Goal: Contribute content

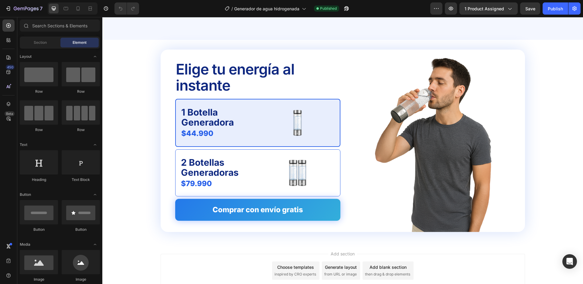
scroll to position [1256, 0]
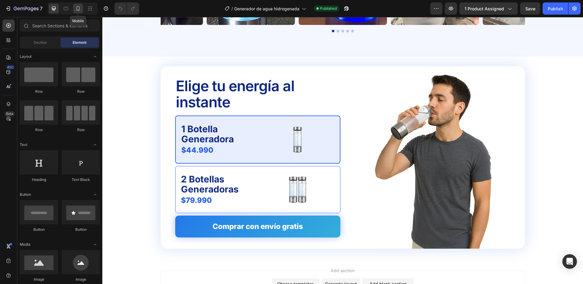
click at [78, 7] on icon at bounding box center [78, 8] width 6 height 6
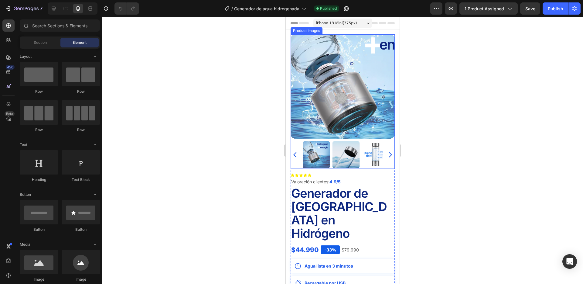
scroll to position [1, 0]
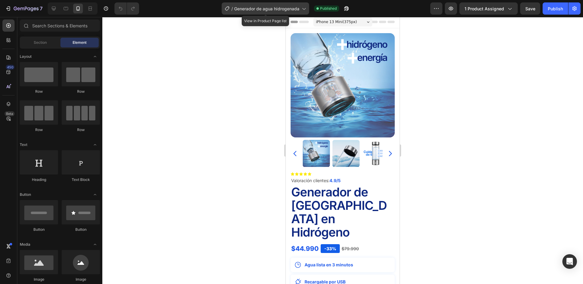
click at [268, 6] on span "Generador de agua hidrogenada" at bounding box center [266, 8] width 65 height 6
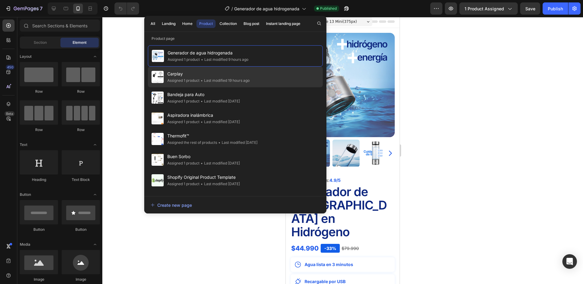
click at [216, 73] on span "Carplay" at bounding box center [208, 73] width 82 height 7
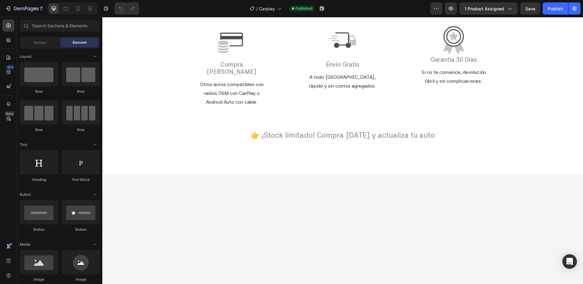
scroll to position [1532, 0]
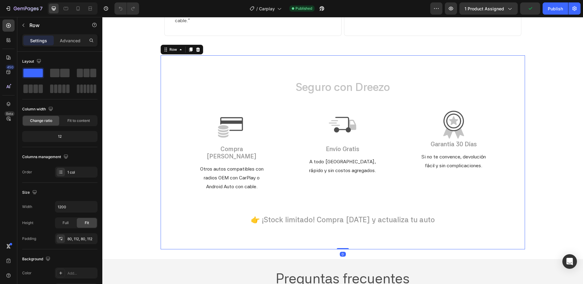
click at [304, 62] on div "Seguro con Dreezo Heading Image Compra Segura Text Block Row Otros autos compat…" at bounding box center [343, 152] width 364 height 194
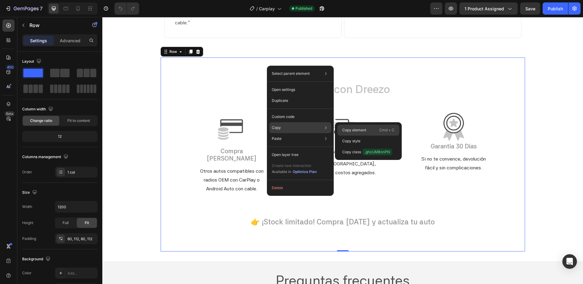
click at [353, 129] on p "Copy element" at bounding box center [354, 129] width 24 height 5
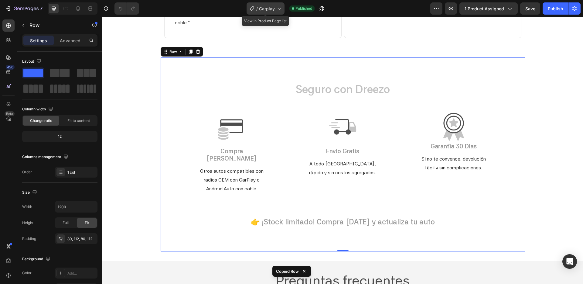
click at [266, 7] on span "Carplay" at bounding box center [267, 8] width 16 height 6
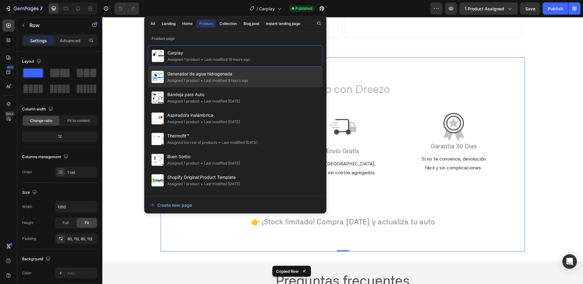
click at [205, 80] on div "• Last modified 9 hours ago" at bounding box center [223, 80] width 49 height 6
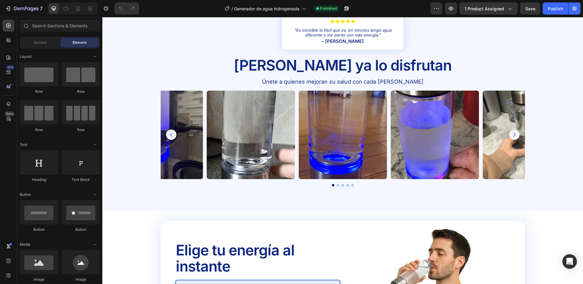
scroll to position [1318, 0]
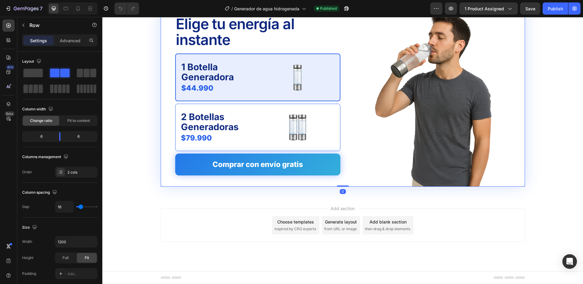
click at [253, 181] on div "Elige tu energía al instante Text Block 1 Botella Generadora Text Block $44.990…" at bounding box center [251, 95] width 180 height 182
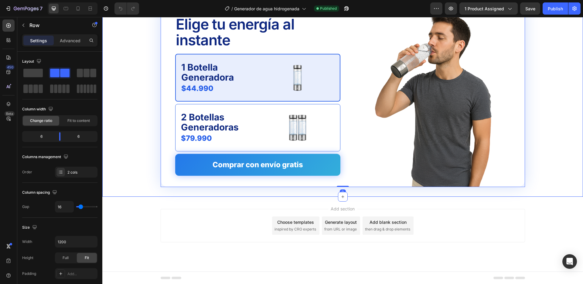
click at [252, 193] on div "Elige tu energía al instante Text Block 1 Botella Generadora Text Block $44.990…" at bounding box center [342, 96] width 481 height 202
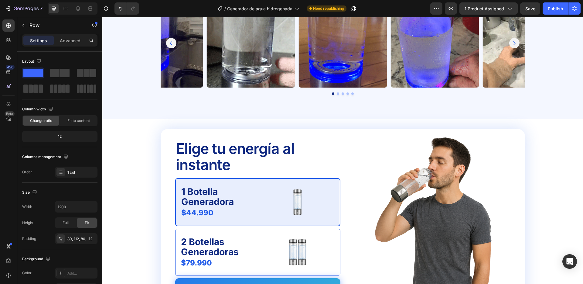
scroll to position [1257, 0]
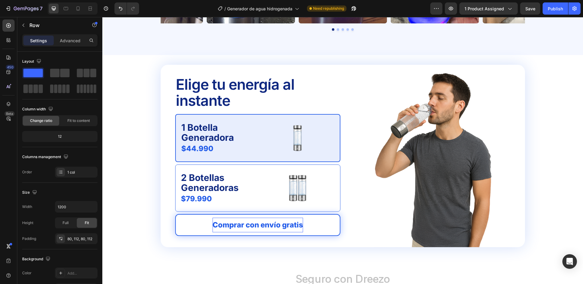
click at [230, 227] on p "Comprar con envío gratis" at bounding box center [257, 224] width 90 height 15
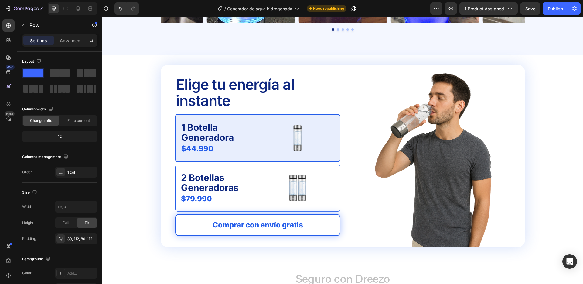
scroll to position [1255, 0]
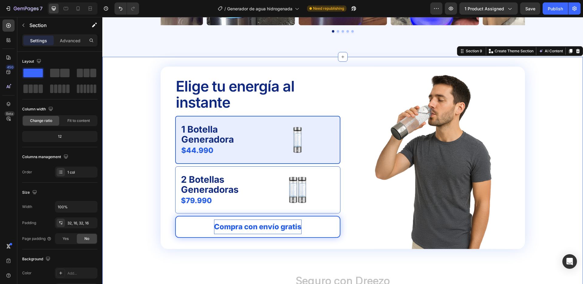
click at [149, 162] on div "Elige tu energía al instante Text Block 1 Botella Generadora Text Block $44.990…" at bounding box center [342, 239] width 471 height 346
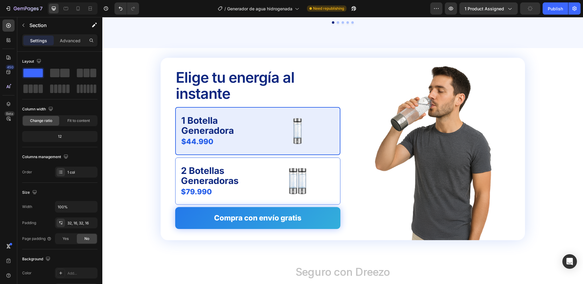
scroll to position [1265, 0]
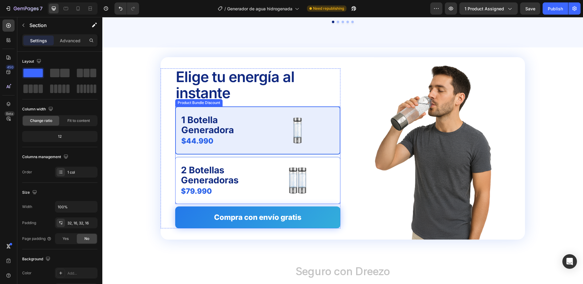
click at [261, 155] on div "1 Botella Generadora Text Block $44.990 Product Price Product Price Image Row 2…" at bounding box center [257, 154] width 165 height 97
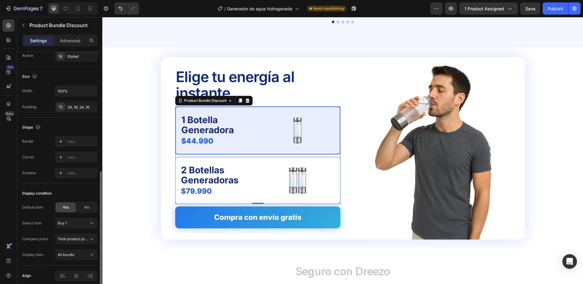
scroll to position [280, 0]
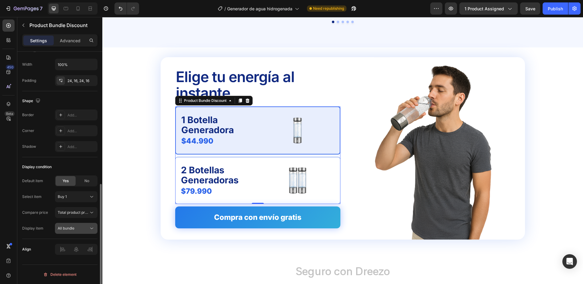
click at [71, 227] on span "All bundle" at bounding box center [66, 228] width 17 height 5
click at [71, 226] on span "All bundle" at bounding box center [66, 228] width 17 height 5
click at [80, 212] on span "Total product price" at bounding box center [74, 212] width 32 height 5
click at [80, 199] on div "Buy 1" at bounding box center [76, 196] width 37 height 6
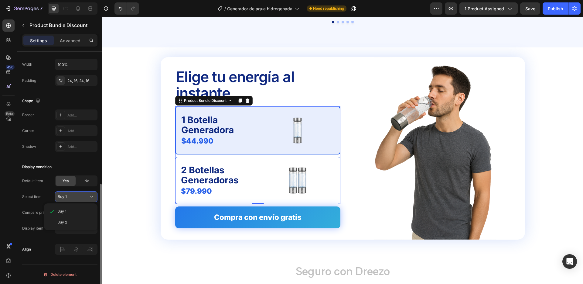
click at [80, 199] on div "Buy 1" at bounding box center [73, 196] width 30 height 5
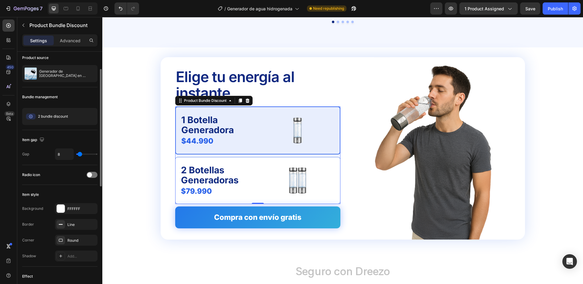
scroll to position [0, 0]
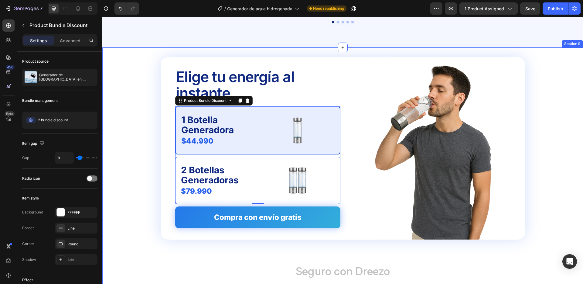
click at [120, 155] on div "Elige tu energía al instante Text Block 1 Botella Generadora Text Block $44.990…" at bounding box center [342, 230] width 471 height 346
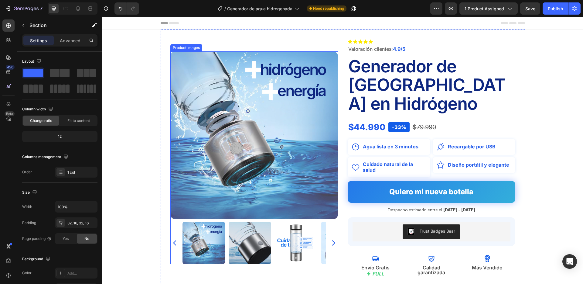
click at [284, 227] on img at bounding box center [296, 242] width 43 height 43
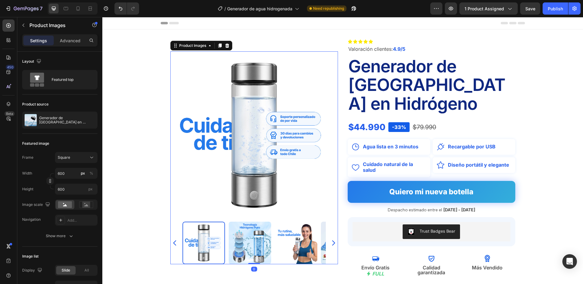
click at [253, 226] on img at bounding box center [250, 242] width 43 height 43
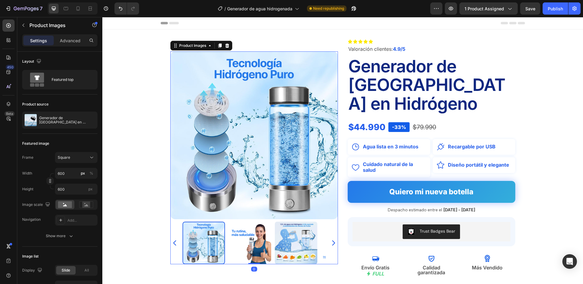
click at [250, 225] on img at bounding box center [250, 242] width 43 height 43
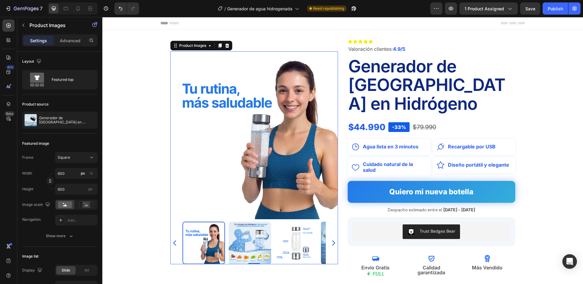
click at [250, 225] on img at bounding box center [250, 242] width 43 height 43
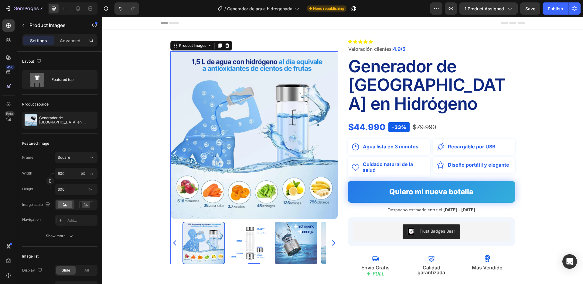
click at [250, 225] on img at bounding box center [250, 242] width 43 height 43
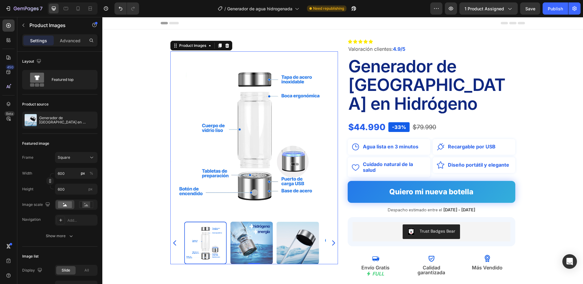
click at [250, 225] on img at bounding box center [251, 242] width 43 height 43
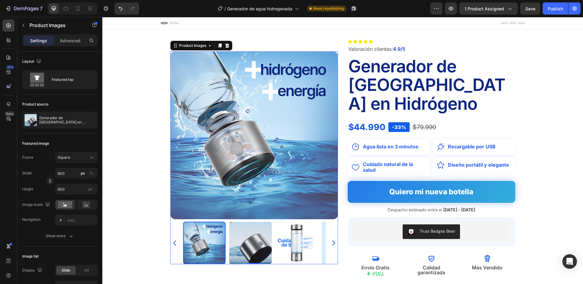
click at [250, 225] on img at bounding box center [250, 242] width 43 height 43
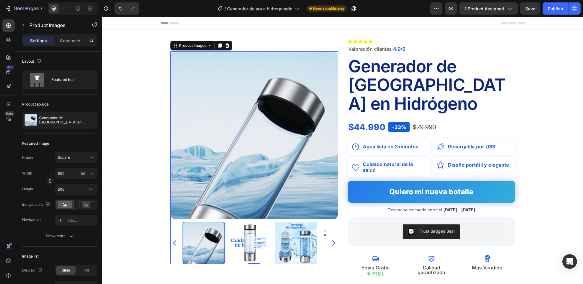
click at [250, 225] on img at bounding box center [250, 242] width 43 height 43
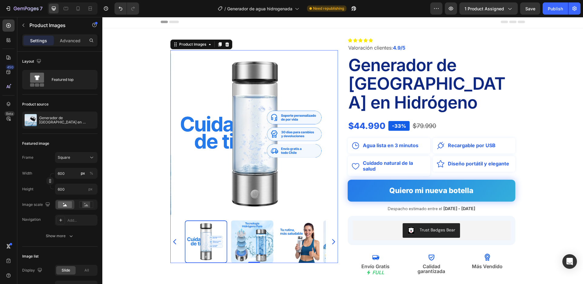
click at [250, 225] on img at bounding box center [252, 241] width 43 height 43
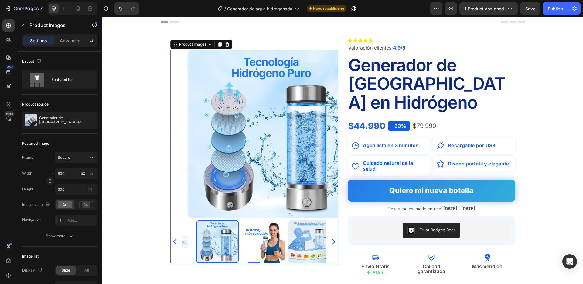
scroll to position [1, 0]
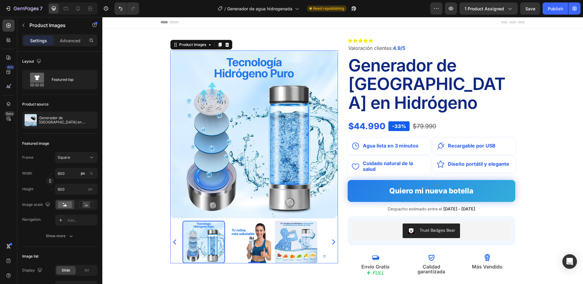
click at [250, 225] on img at bounding box center [250, 241] width 43 height 43
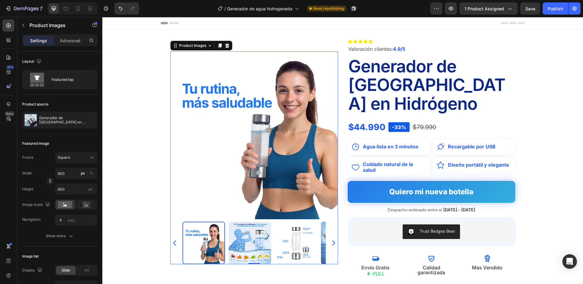
click at [250, 225] on img at bounding box center [250, 242] width 43 height 43
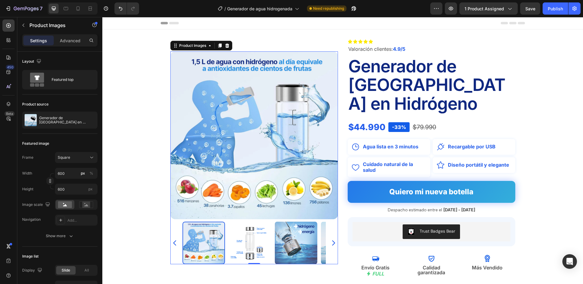
click at [250, 225] on img at bounding box center [250, 242] width 43 height 43
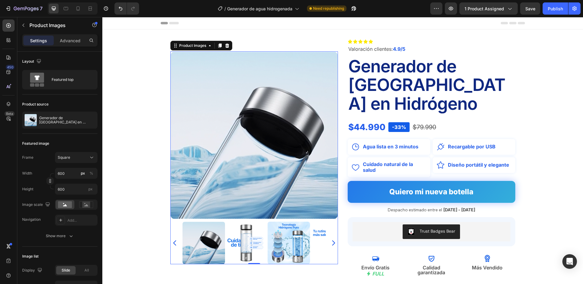
click at [437, 225] on img at bounding box center [458, 242] width 43 height 43
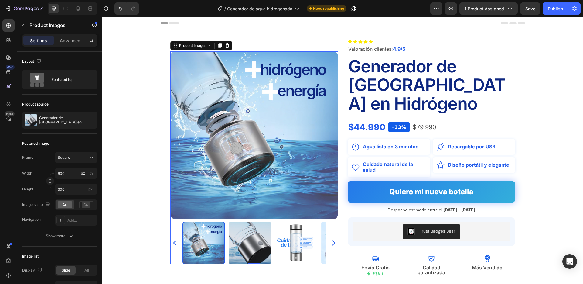
click at [250, 225] on img at bounding box center [250, 242] width 43 height 43
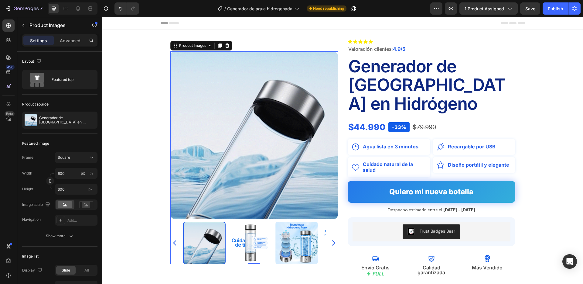
click at [250, 225] on img at bounding box center [250, 242] width 43 height 43
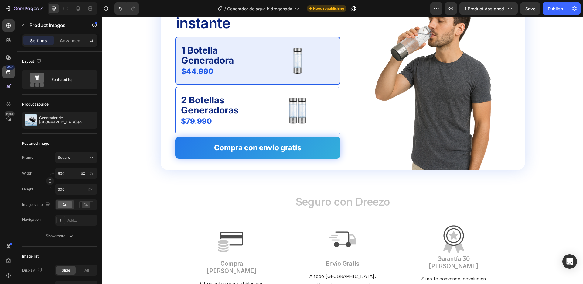
scroll to position [1422, 0]
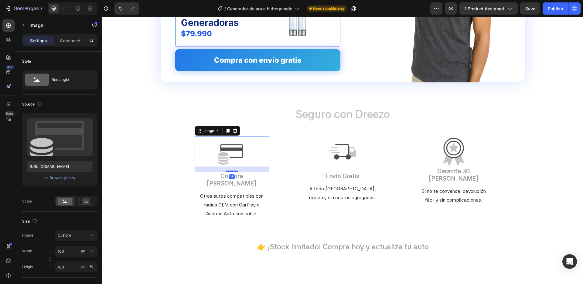
click at [232, 151] on img at bounding box center [231, 151] width 30 height 30
click at [61, 177] on div "Browse gallery" at bounding box center [62, 177] width 26 height 5
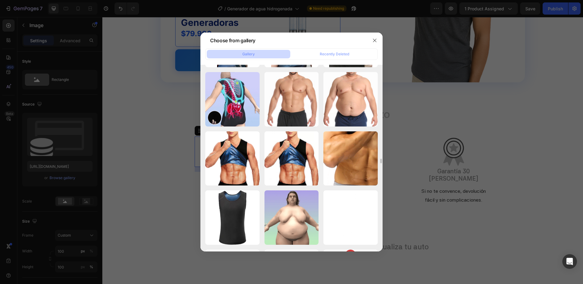
scroll to position [2941, 0]
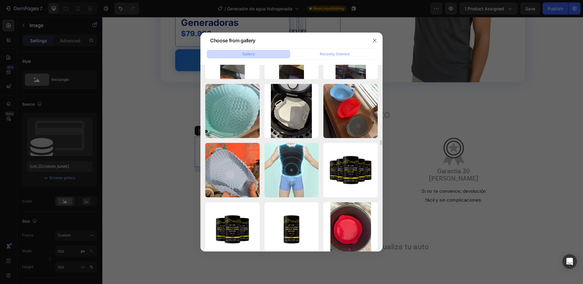
click at [134, 131] on div at bounding box center [291, 142] width 583 height 284
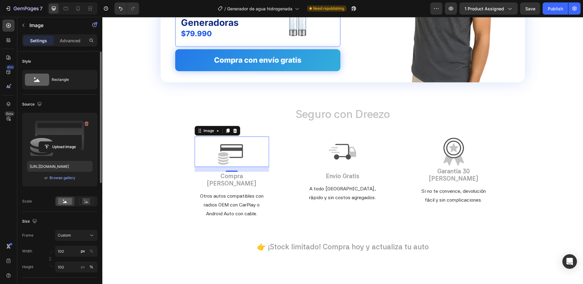
click at [65, 134] on label at bounding box center [60, 136] width 66 height 38
click at [65, 141] on input "file" at bounding box center [60, 146] width 42 height 10
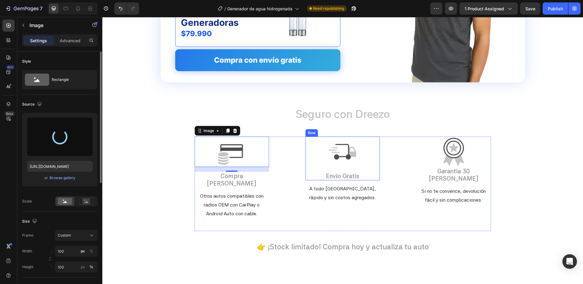
type input "[URL][DOMAIN_NAME]"
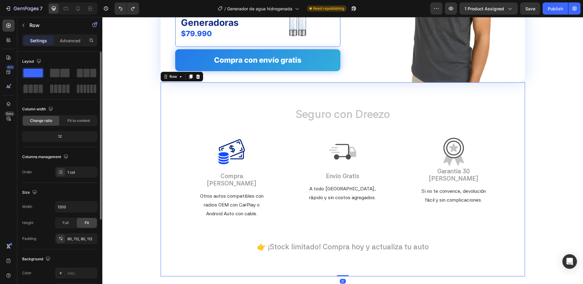
click at [274, 224] on div "Seguro con Dreezo Heading Image Compra [PERSON_NAME] Text Block Row Otros autos…" at bounding box center [343, 179] width 296 height 145
